Goal: Navigation & Orientation: Find specific page/section

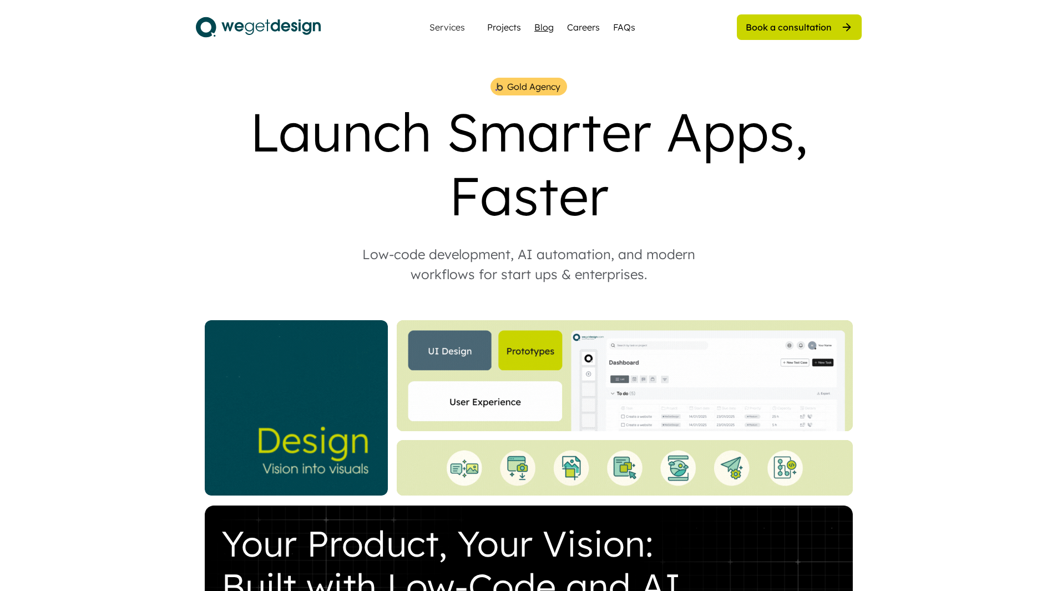
click at [549, 23] on div "Blog" at bounding box center [543, 27] width 19 height 13
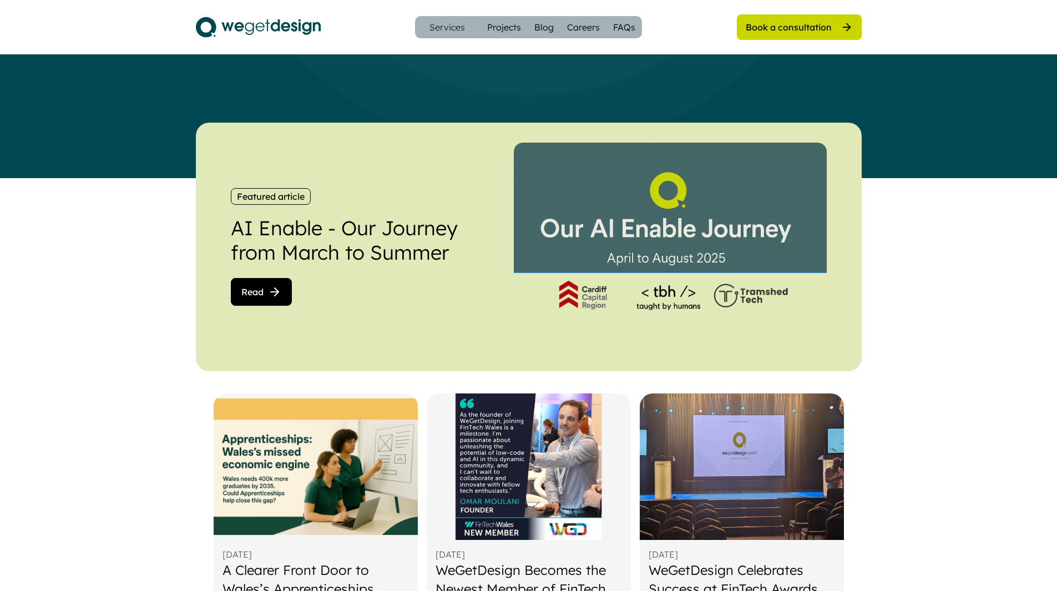
scroll to position [164, 0]
click at [492, 20] on div "Services Projects Blog Careers FAQs" at bounding box center [528, 27] width 227 height 22
click at [511, 34] on div "Services Projects Blog Careers FAQs" at bounding box center [528, 27] width 227 height 22
click at [505, 23] on div "Projects" at bounding box center [504, 27] width 34 height 13
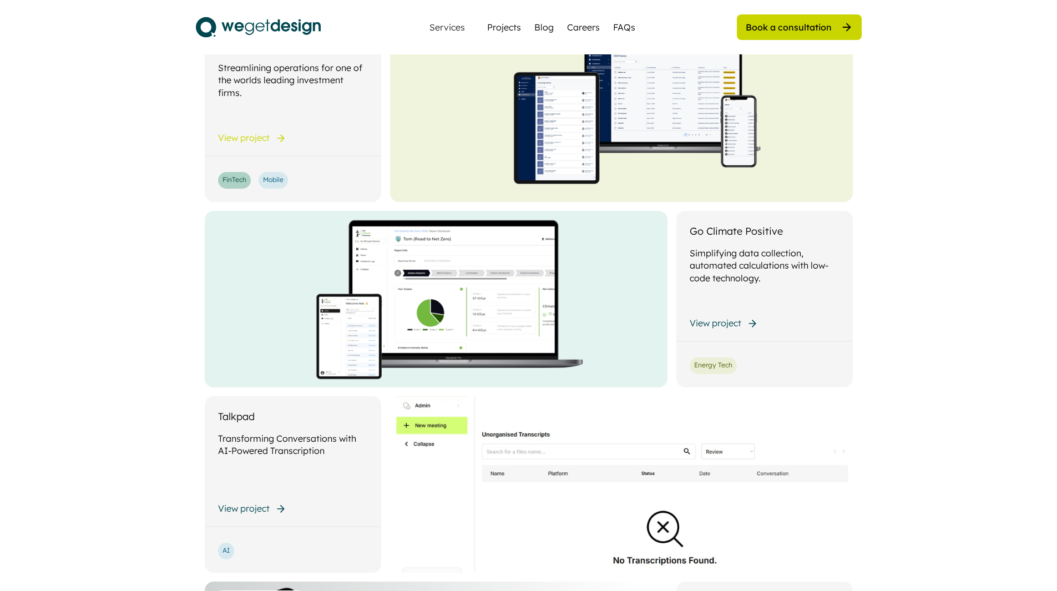
scroll to position [360, 0]
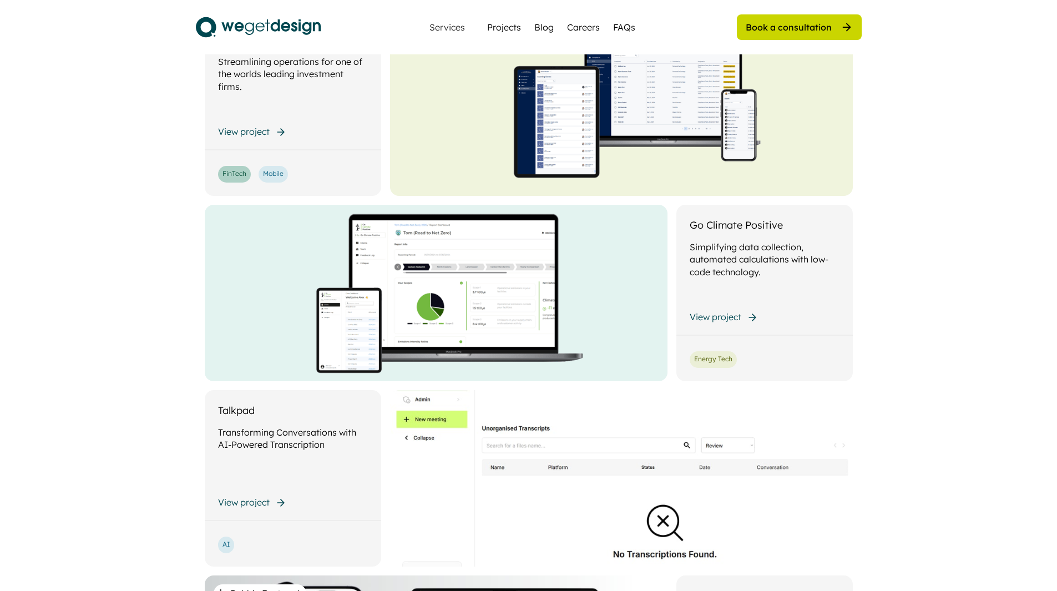
click at [276, 31] on img at bounding box center [258, 27] width 125 height 28
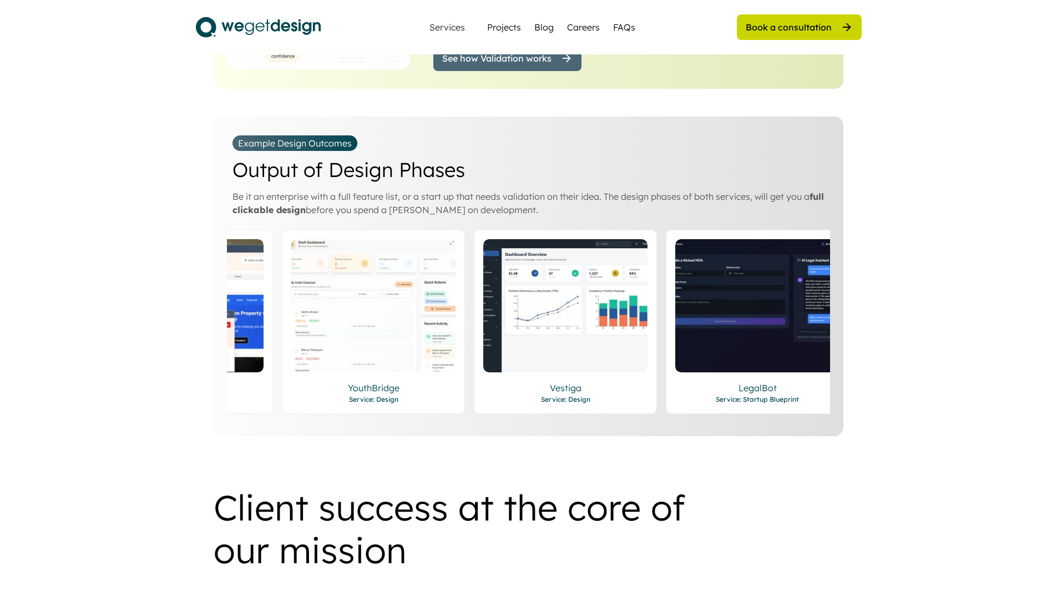
scroll to position [0, 140]
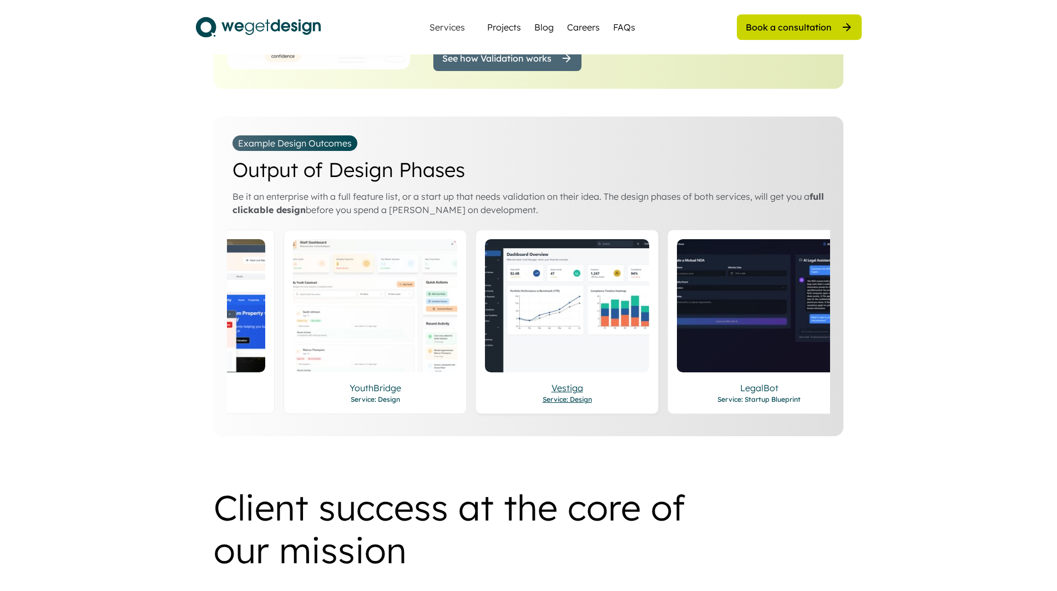
click at [568, 395] on div "Service: Design" at bounding box center [567, 400] width 164 height 10
click at [389, 381] on div "YouthBridge" at bounding box center [375, 387] width 164 height 13
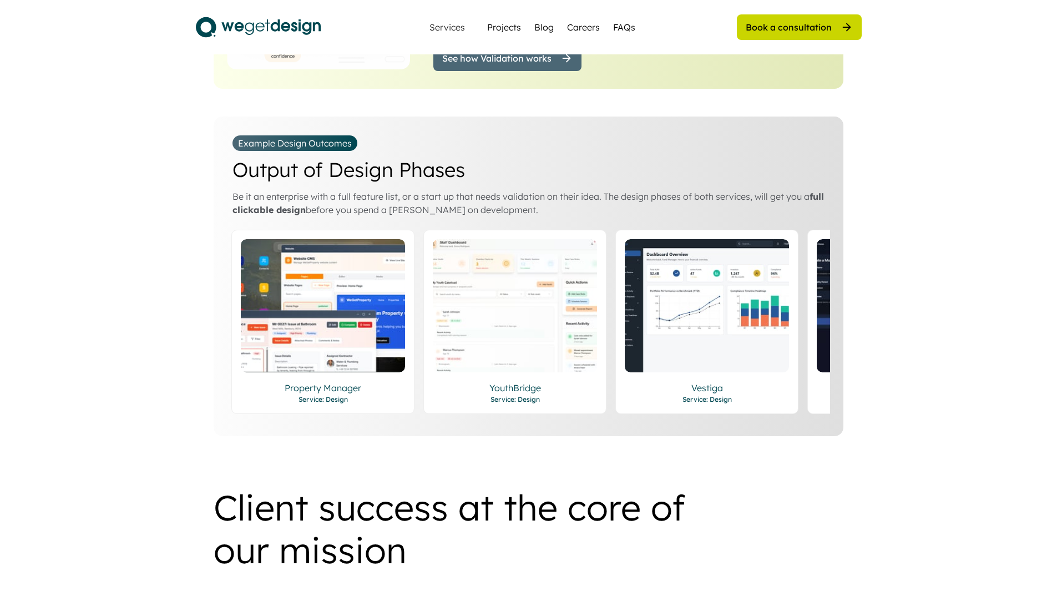
scroll to position [0, 2]
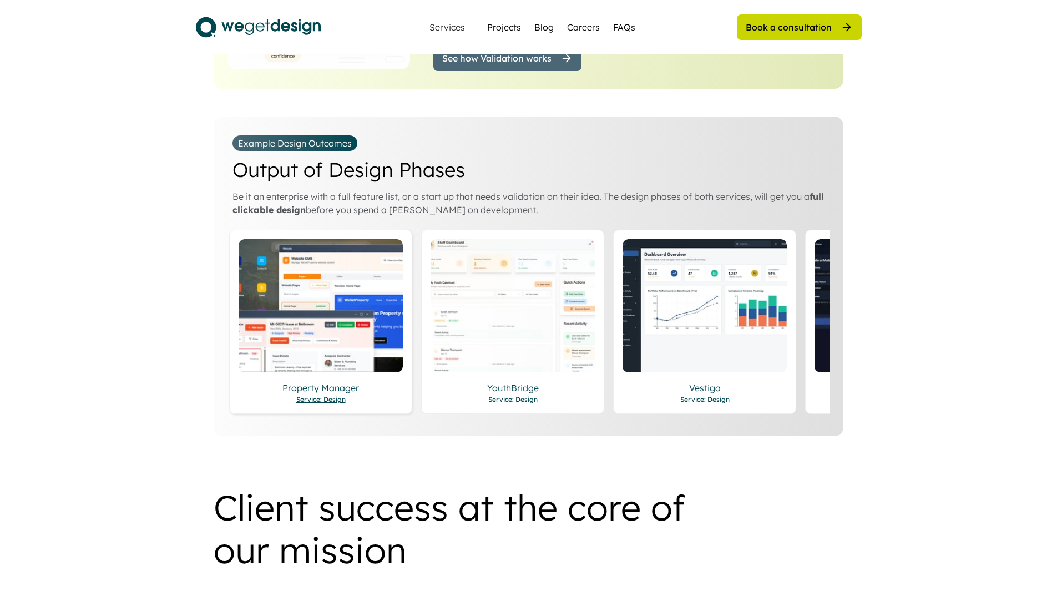
click at [312, 395] on div "Service: Design" at bounding box center [321, 400] width 164 height 10
click at [304, 327] on img at bounding box center [321, 305] width 164 height 133
click at [307, 372] on div "Property Manager" at bounding box center [321, 383] width 164 height 22
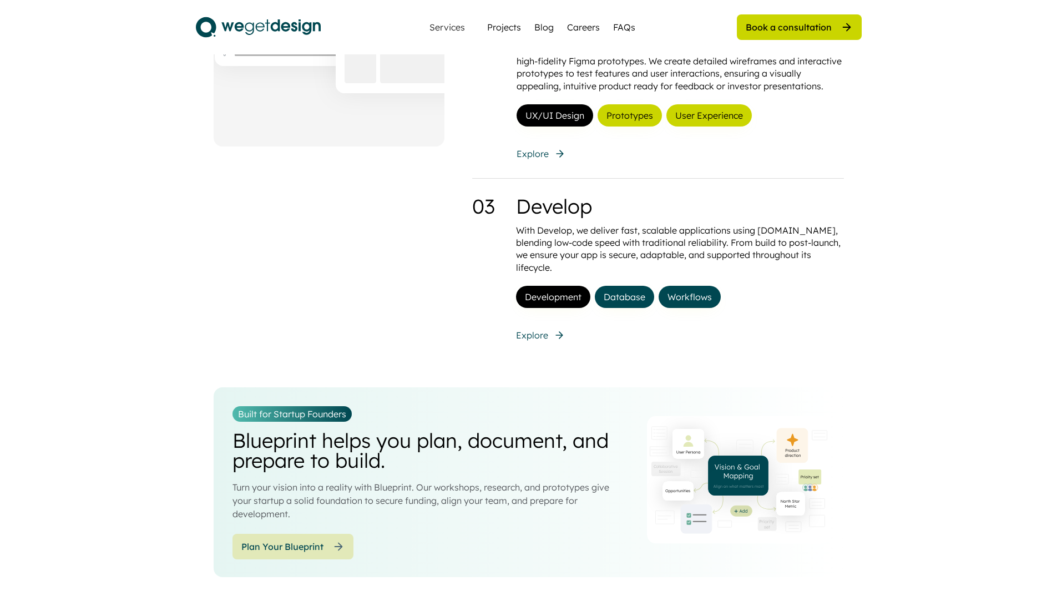
scroll to position [1107, 0]
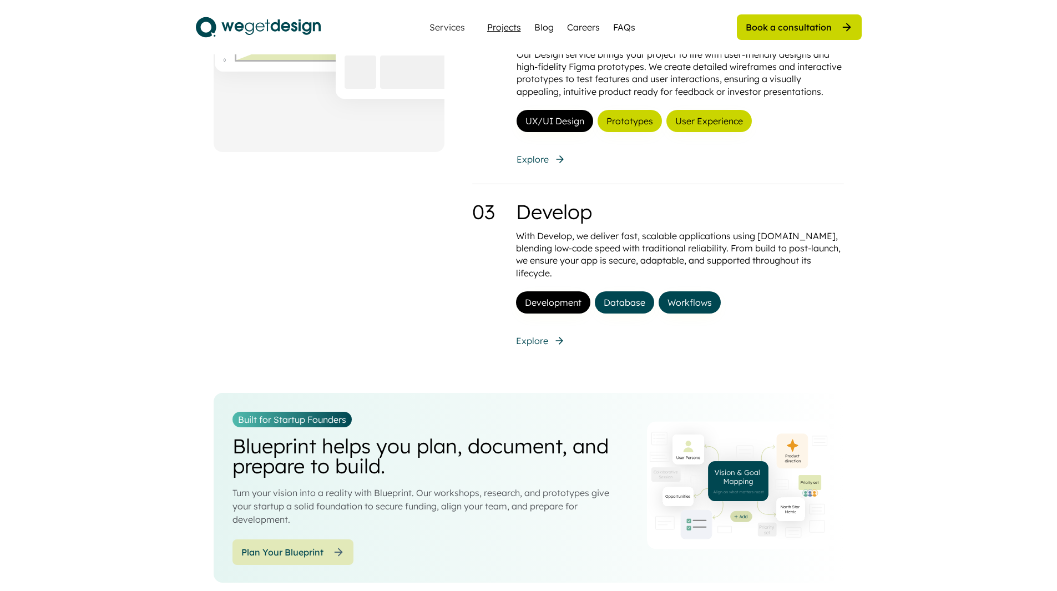
click at [499, 32] on div "Projects" at bounding box center [504, 27] width 34 height 13
